Goal: Navigation & Orientation: Find specific page/section

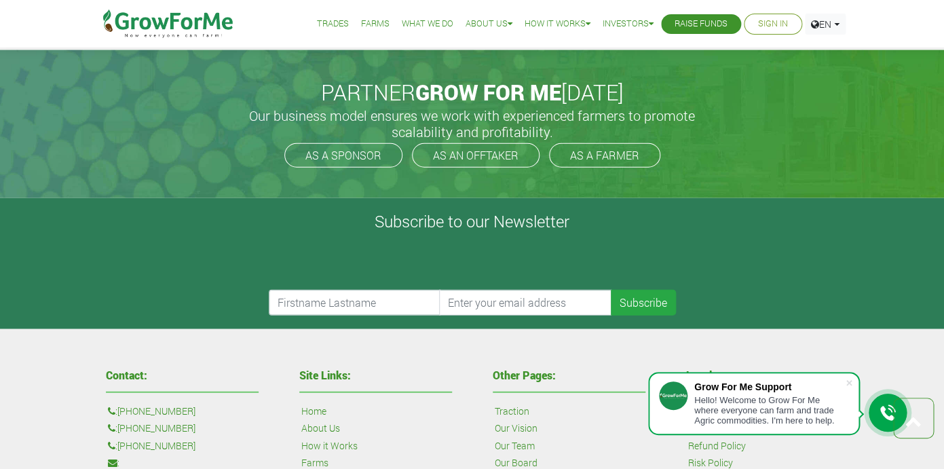
scroll to position [3245, 0]
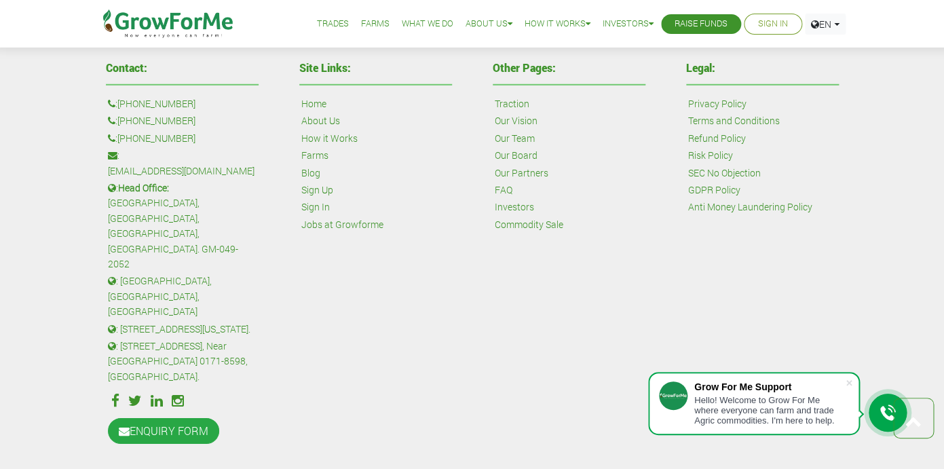
click at [322, 155] on link "Farms" at bounding box center [314, 155] width 27 height 15
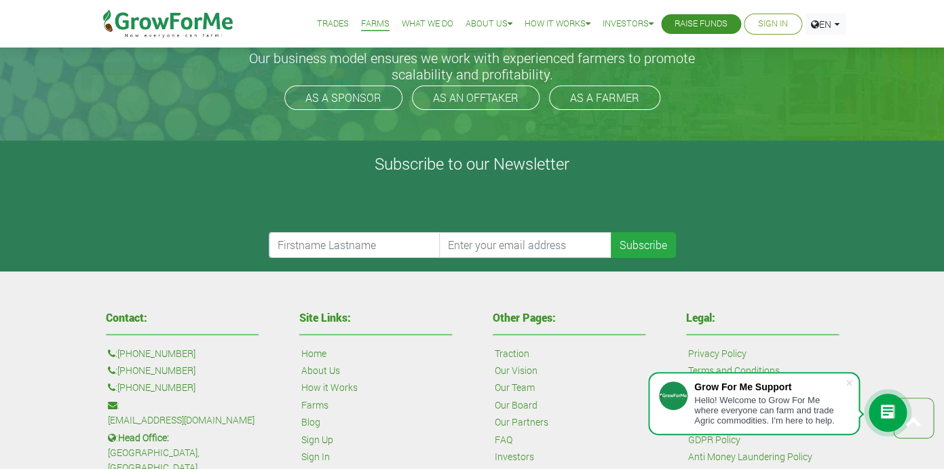
scroll to position [1837, 0]
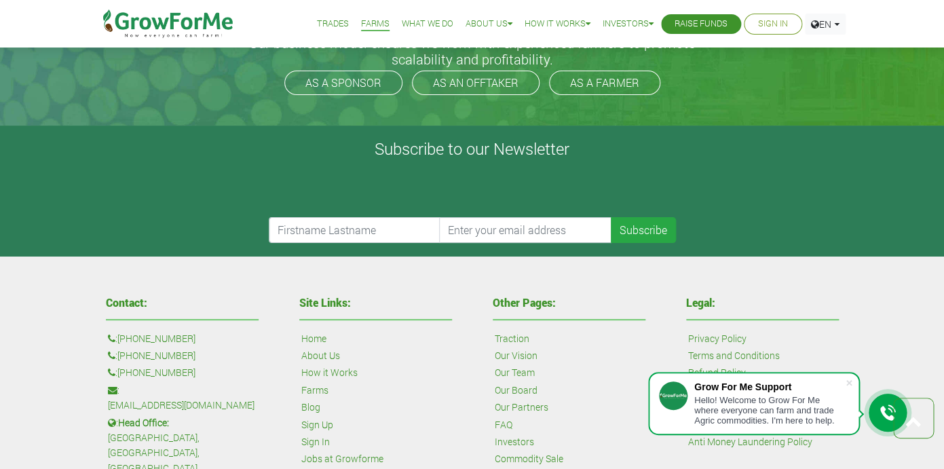
click at [414, 15] on li "What We Do" at bounding box center [427, 24] width 61 height 48
click at [412, 24] on link "What We Do" at bounding box center [428, 24] width 52 height 14
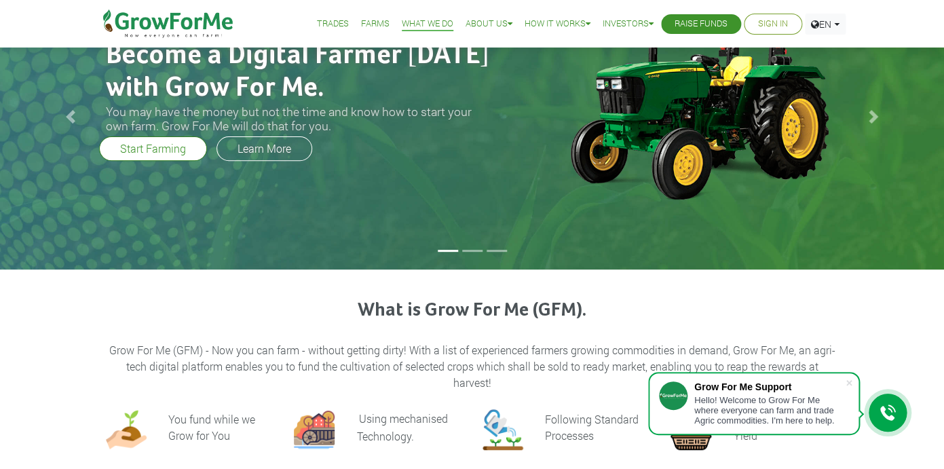
scroll to position [79, 0]
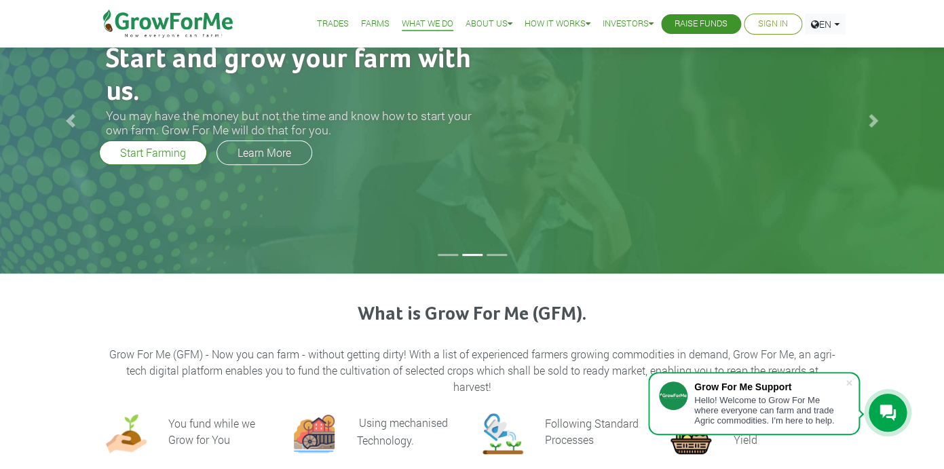
click at [468, 256] on li at bounding box center [472, 255] width 20 height 2
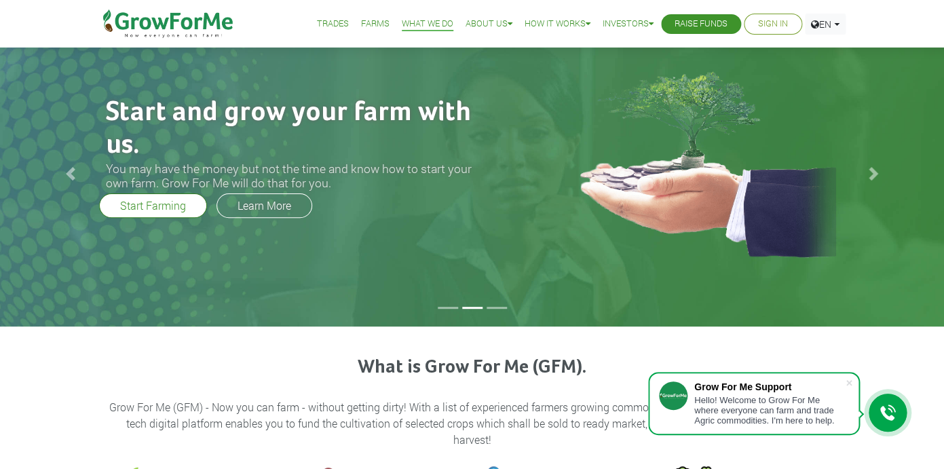
scroll to position [20, 0]
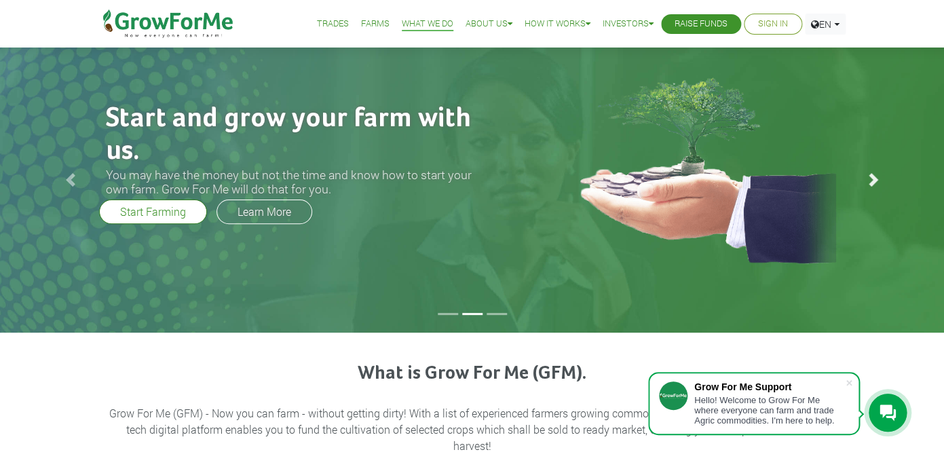
click at [875, 179] on span at bounding box center [873, 180] width 14 height 14
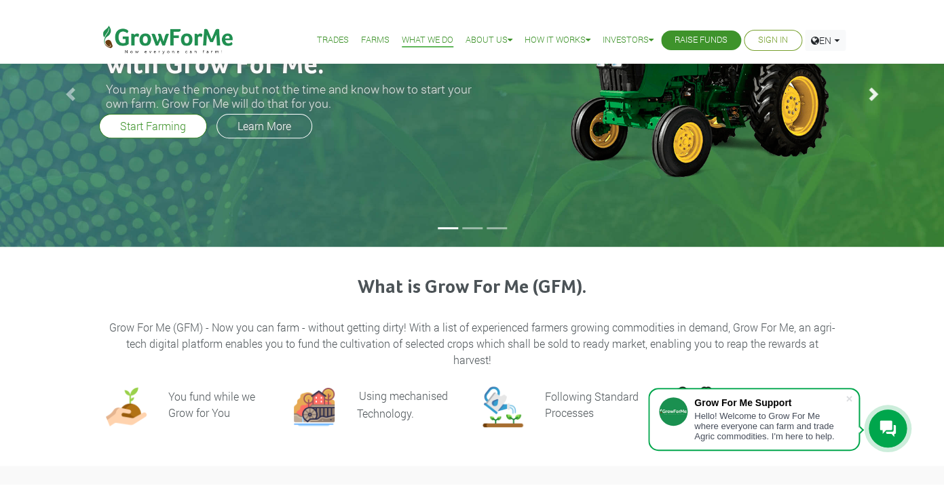
scroll to position [0, 0]
